Goal: Book appointment/travel/reservation

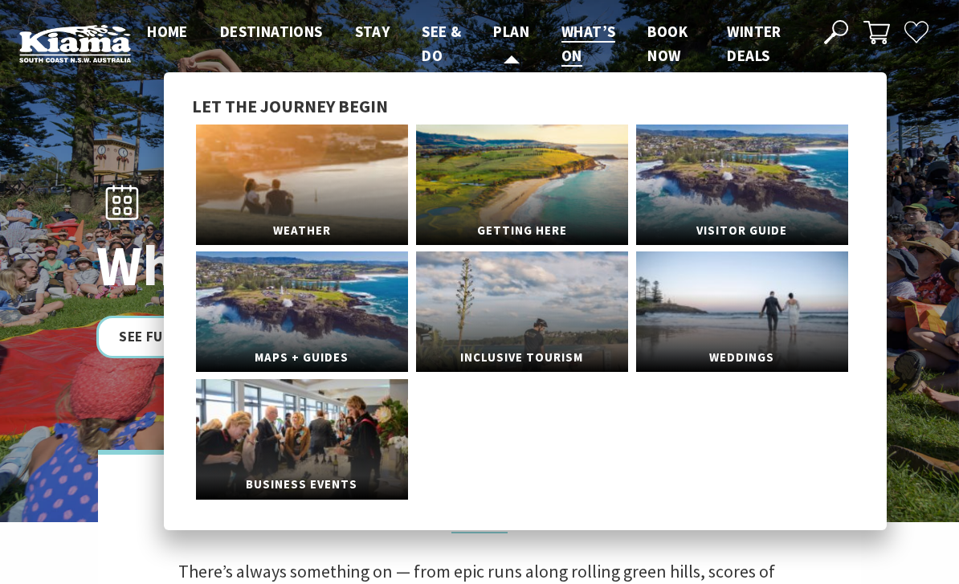
click at [522, 31] on span "Plan" at bounding box center [511, 31] width 36 height 19
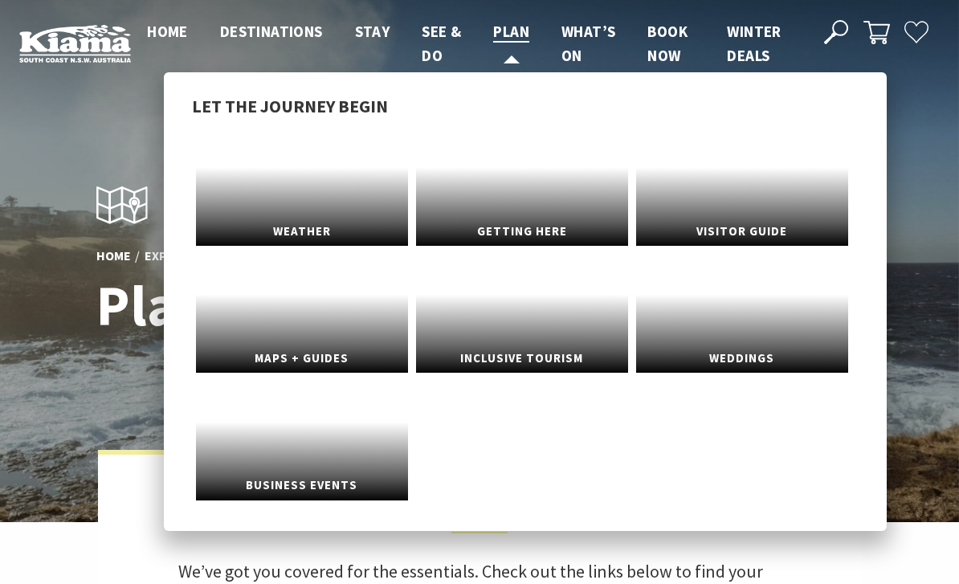
click at [496, 42] on link "Plan" at bounding box center [511, 32] width 36 height 21
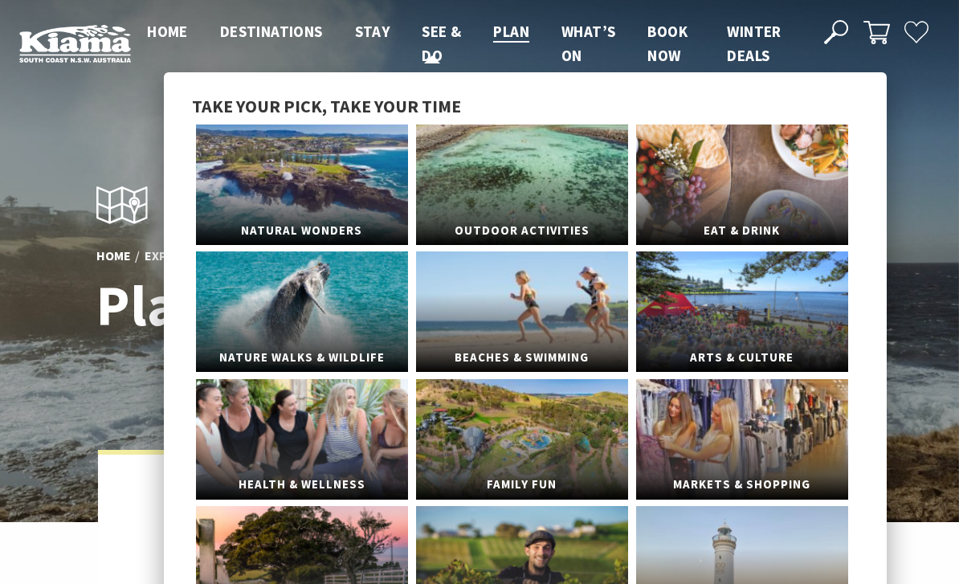
click at [427, 51] on span "See & Do" at bounding box center [441, 43] width 39 height 43
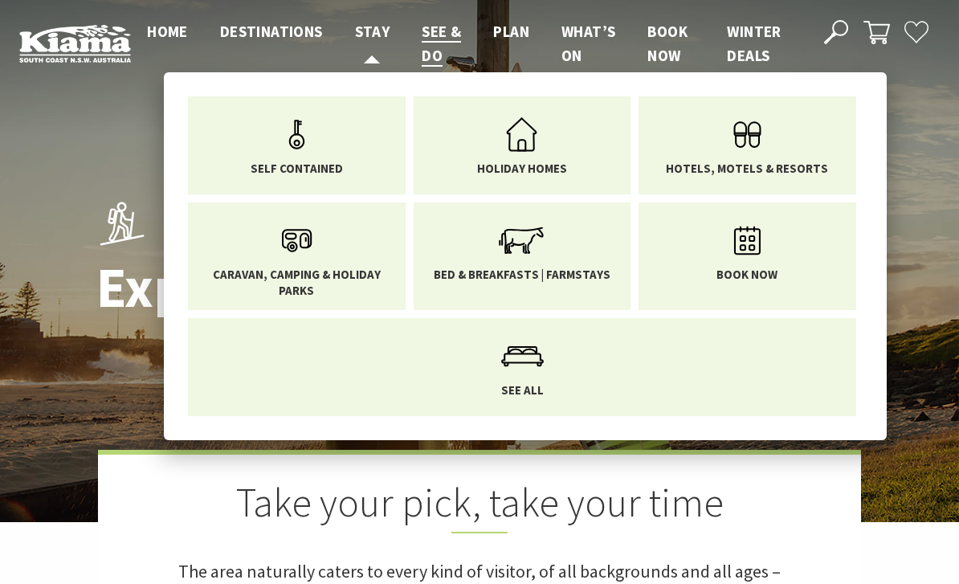
click at [376, 39] on span "Stay" at bounding box center [372, 31] width 35 height 19
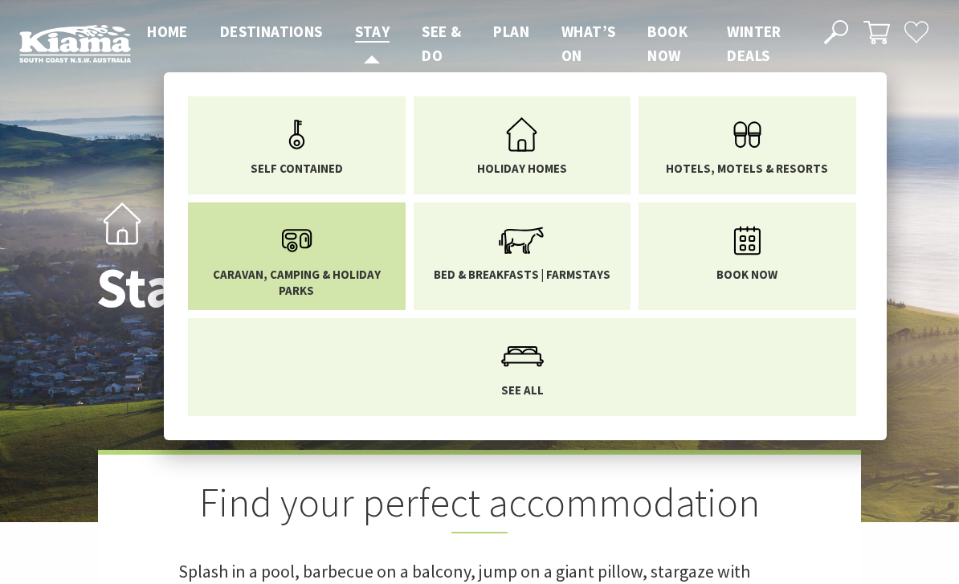
click at [304, 269] on span "Caravan, Camping & Holiday Parks" at bounding box center [297, 282] width 194 height 31
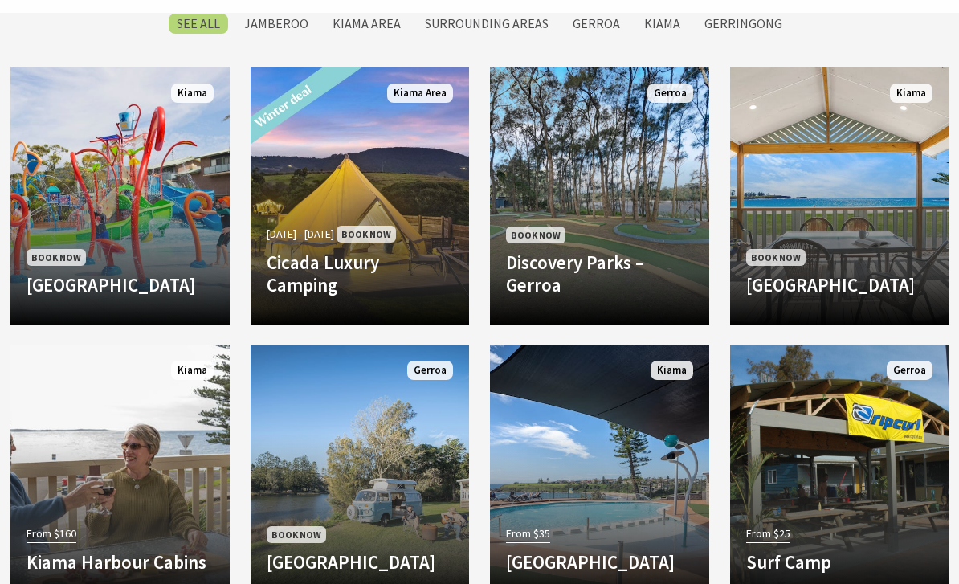
scroll to position [1356, 0]
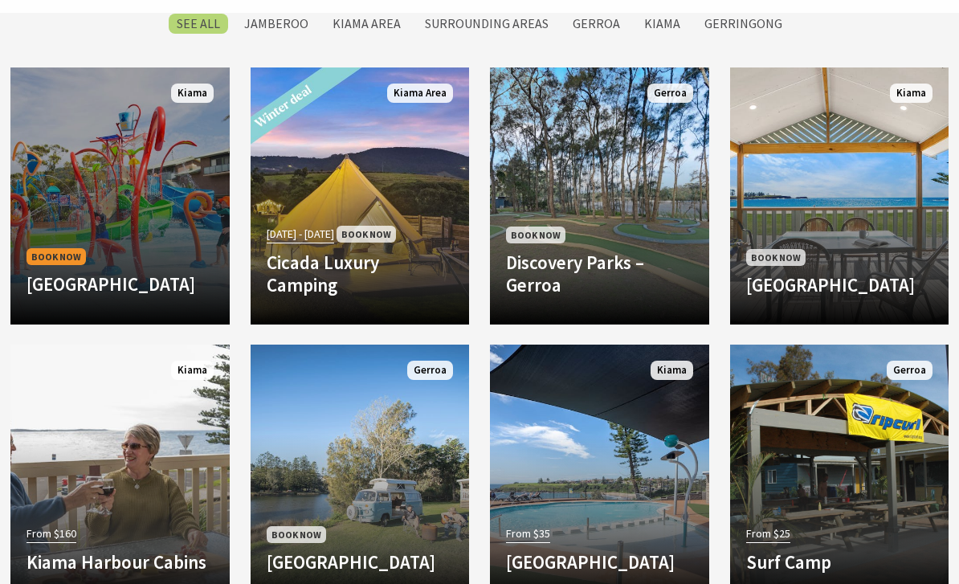
click at [102, 275] on h4 "[GEOGRAPHIC_DATA]" at bounding box center [120, 284] width 187 height 22
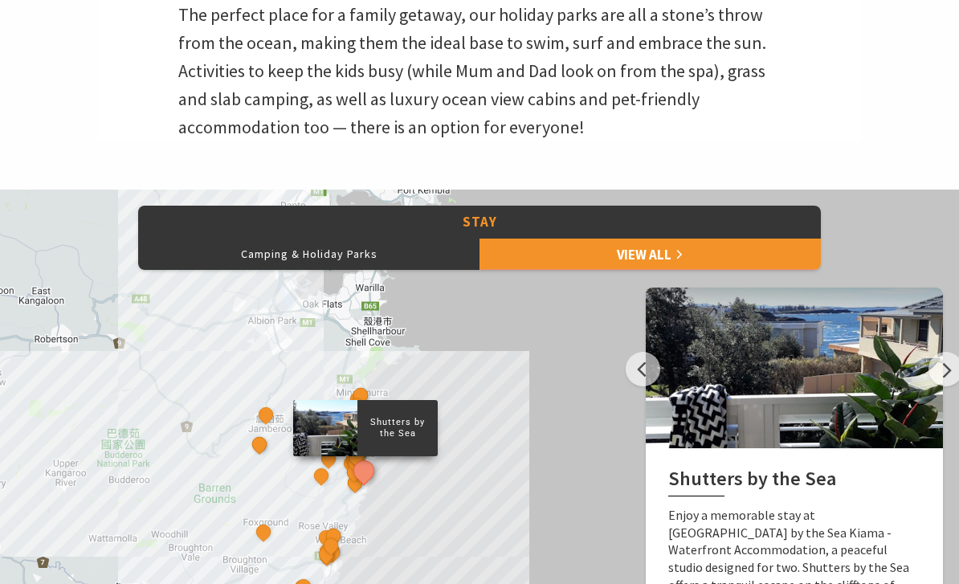
scroll to position [556, 0]
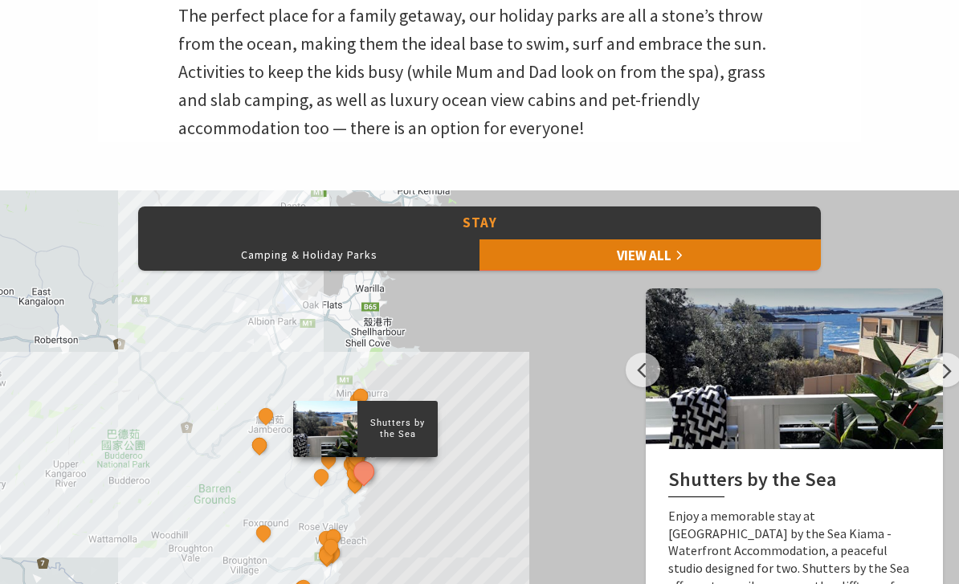
click at [767, 256] on link "View All" at bounding box center [649, 255] width 341 height 32
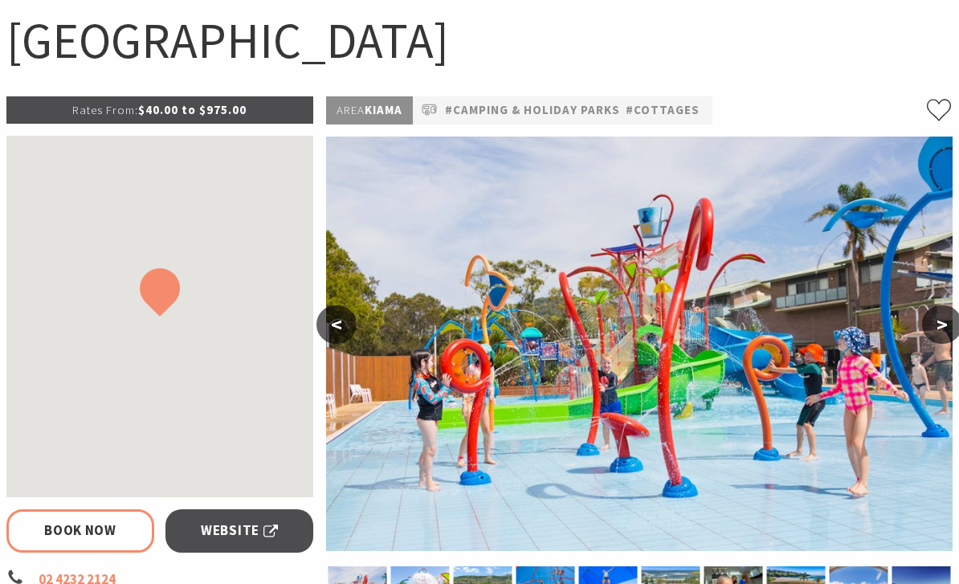
select select "3"
select select "2"
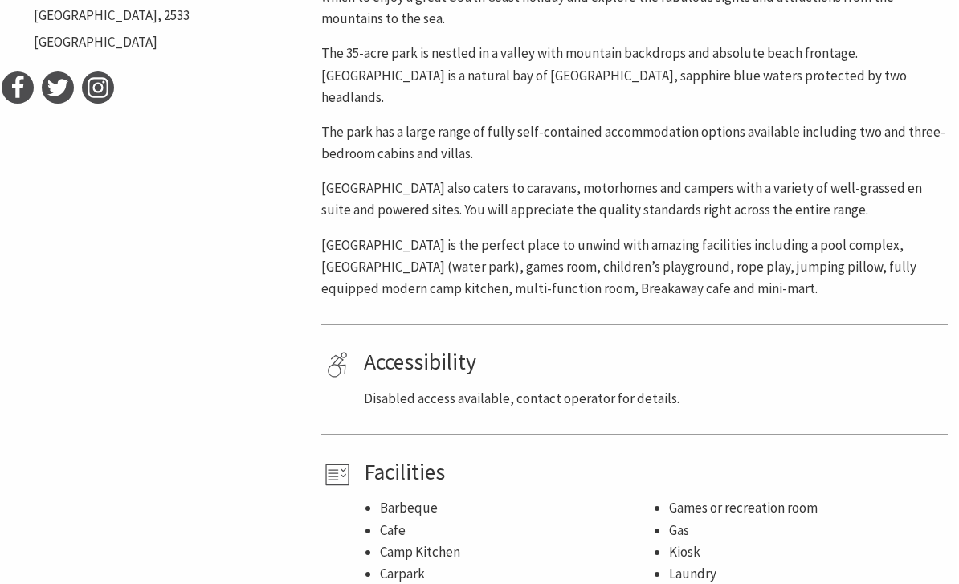
scroll to position [652, 3]
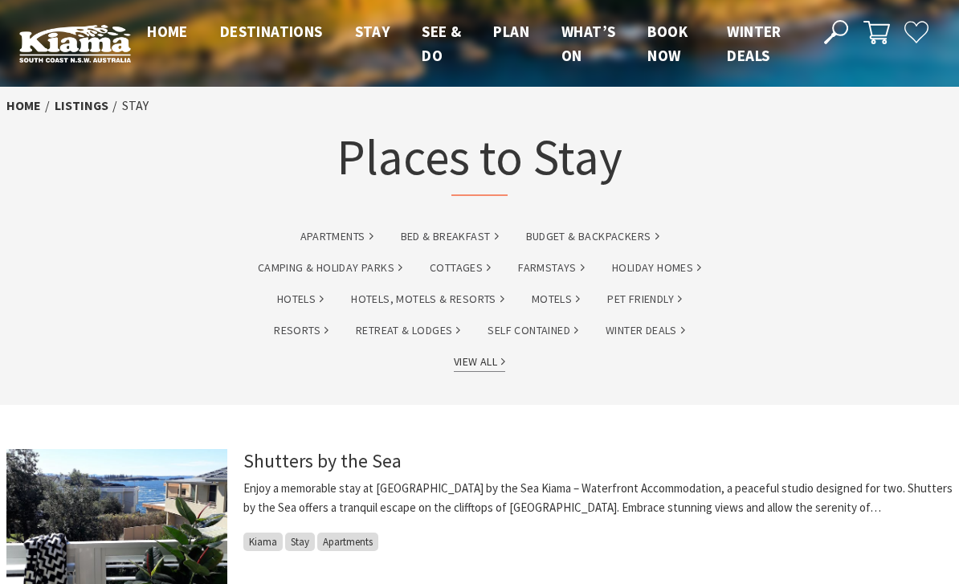
click at [499, 363] on link "View All" at bounding box center [479, 362] width 51 height 18
click at [647, 292] on link "Pet Friendly" at bounding box center [644, 299] width 75 height 18
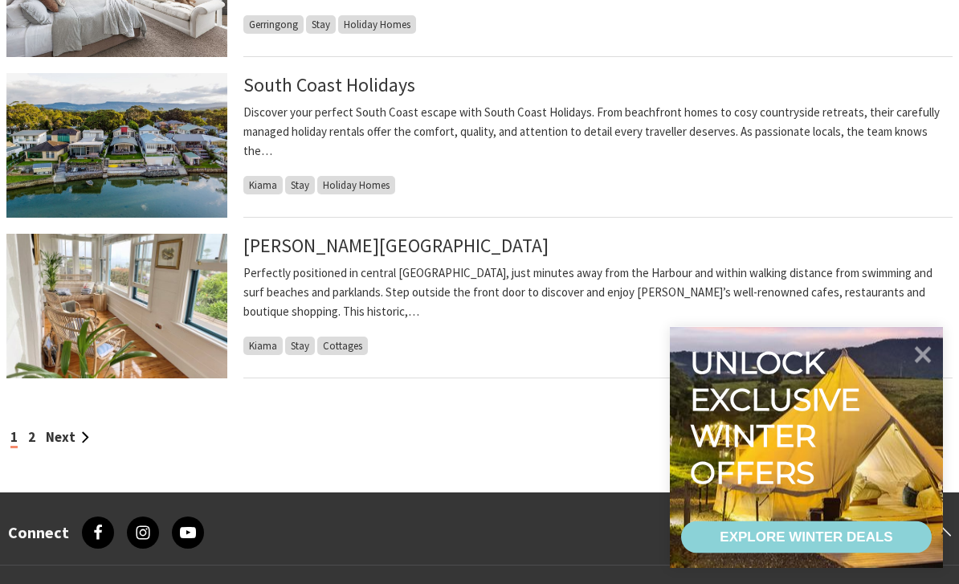
scroll to position [1381, 0]
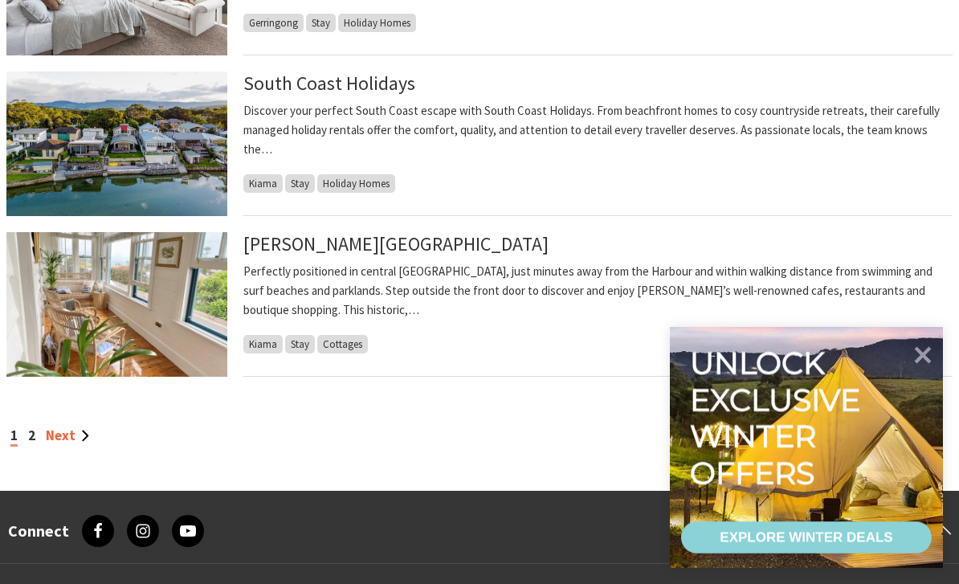
click at [61, 440] on link "Next" at bounding box center [67, 435] width 43 height 18
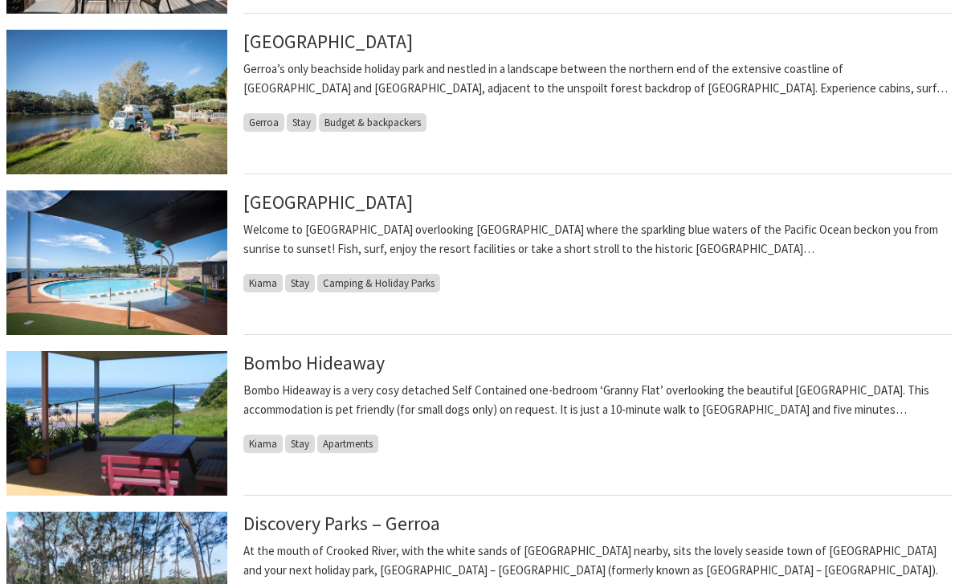
scroll to position [940, 0]
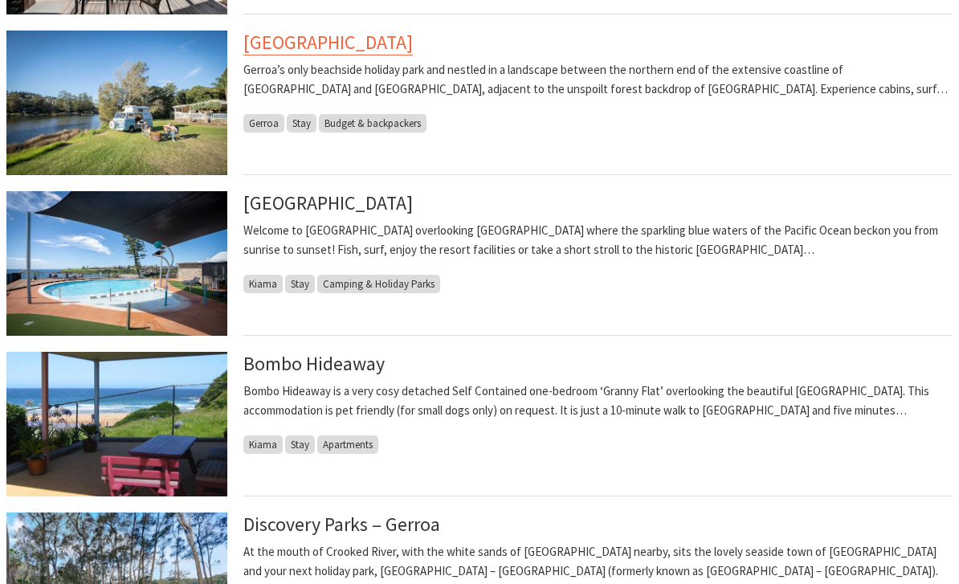
click at [413, 51] on link "[GEOGRAPHIC_DATA]" at bounding box center [327, 43] width 169 height 26
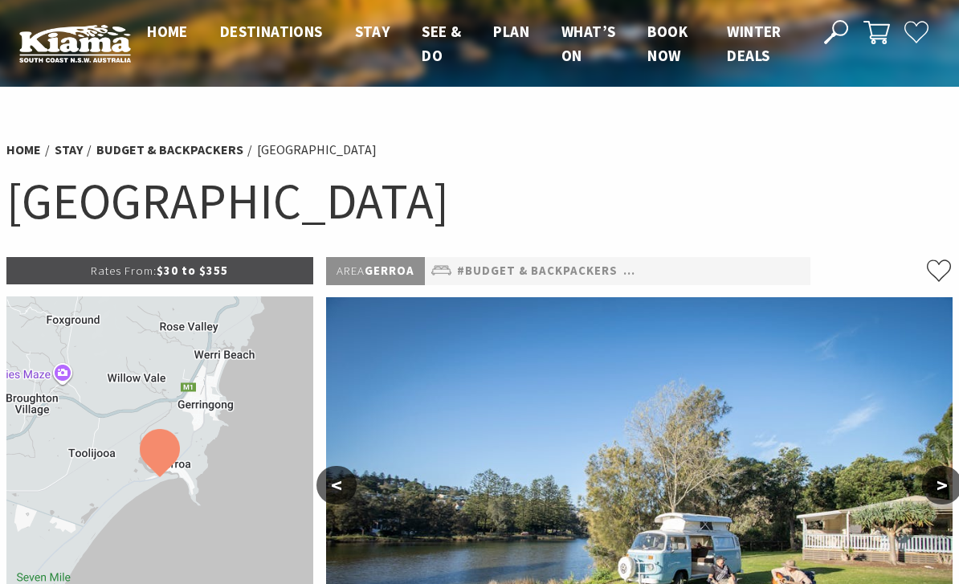
select select "3"
select select "2"
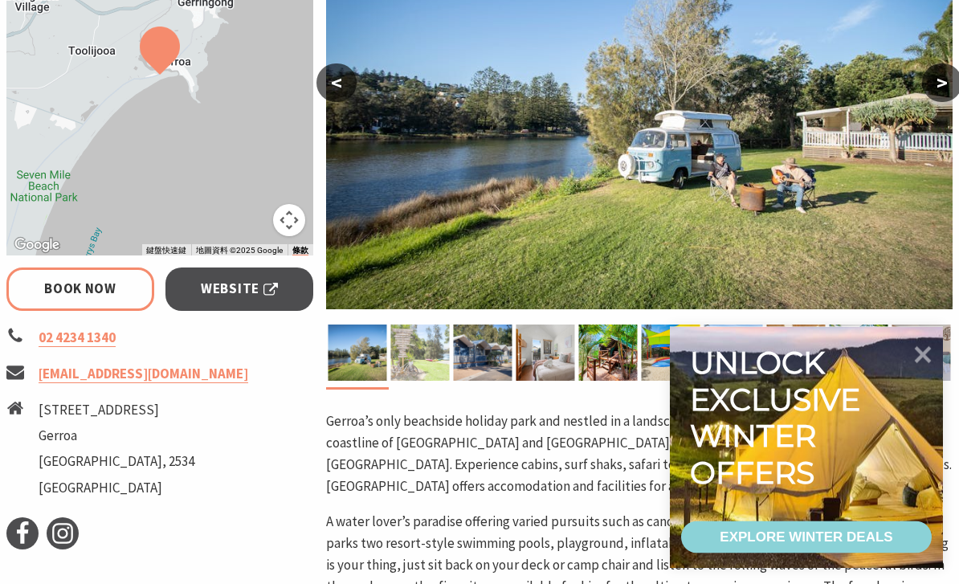
scroll to position [402, 0]
click at [426, 350] on img at bounding box center [419, 352] width 59 height 56
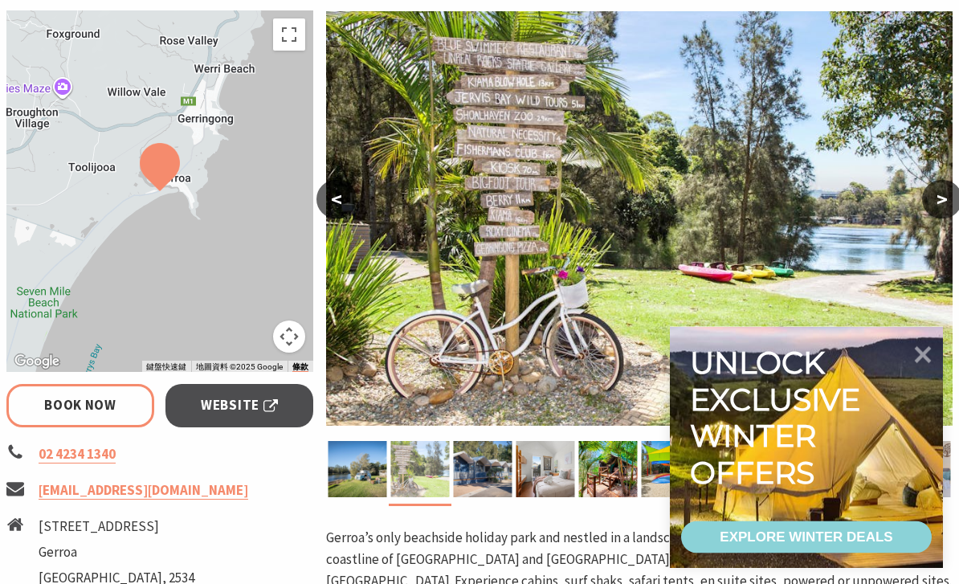
scroll to position [287, 0]
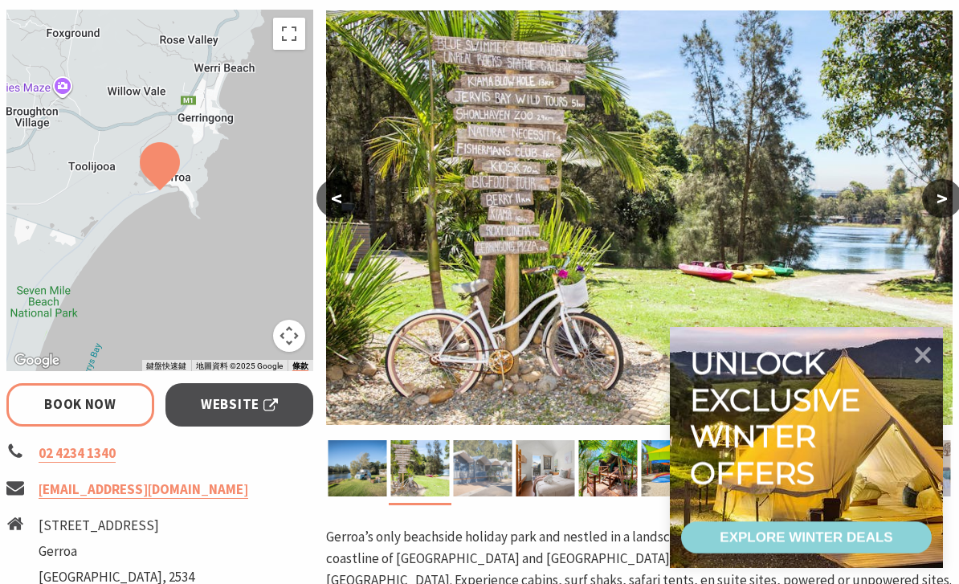
click at [497, 477] on img at bounding box center [482, 468] width 59 height 56
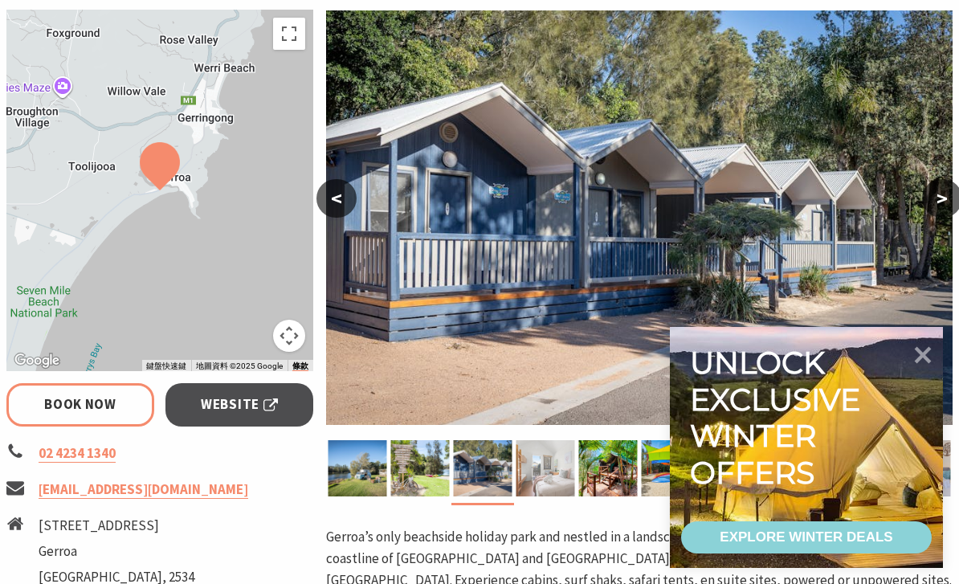
click at [561, 462] on img at bounding box center [545, 468] width 59 height 56
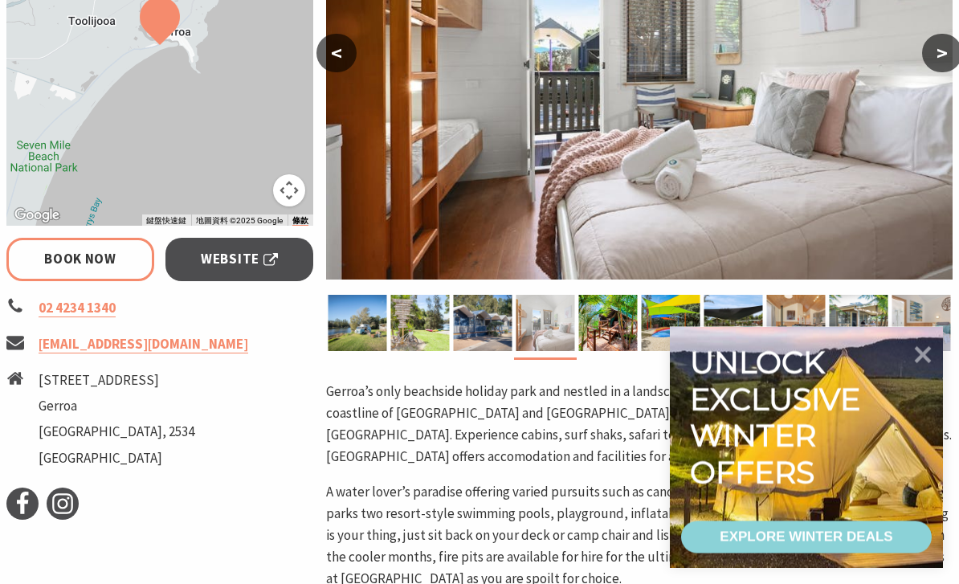
scroll to position [435, 0]
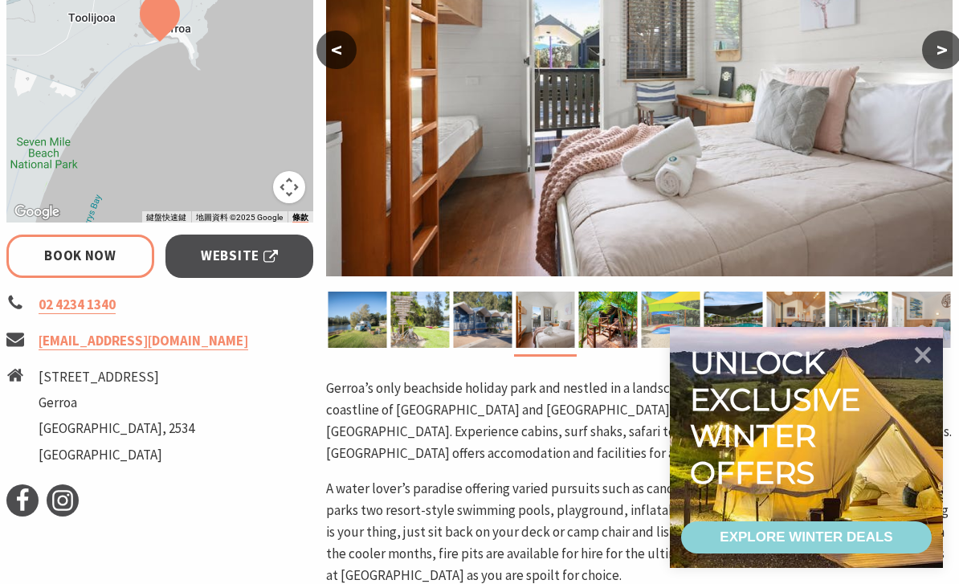
click at [663, 313] on img at bounding box center [670, 320] width 59 height 56
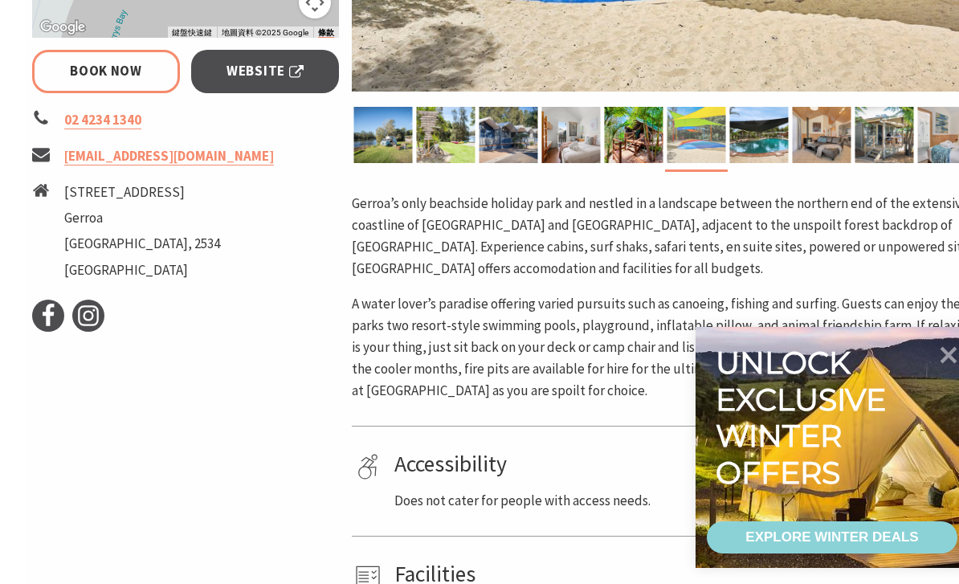
scroll to position [619, 0]
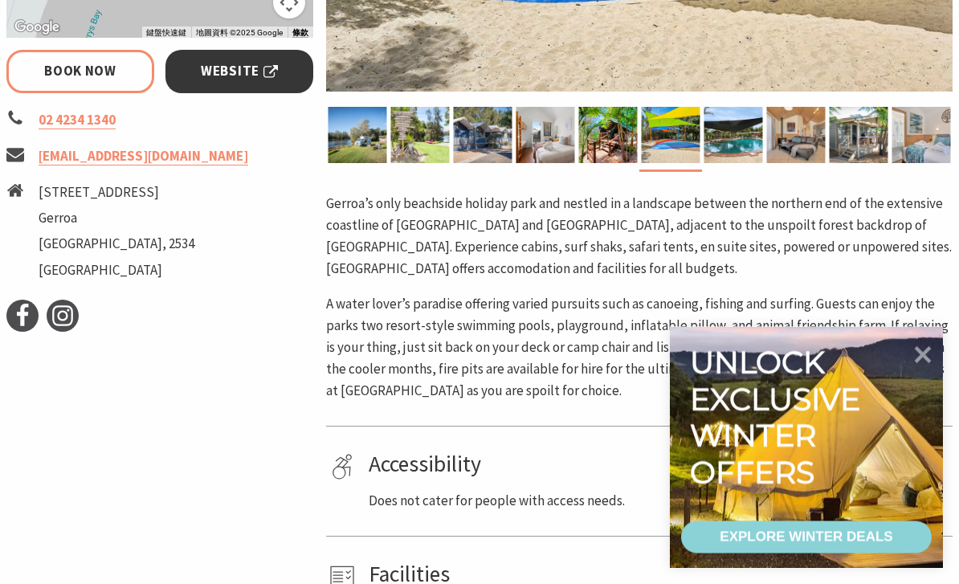
click at [241, 84] on link "Website" at bounding box center [239, 72] width 148 height 43
